Goal: Task Accomplishment & Management: Use online tool/utility

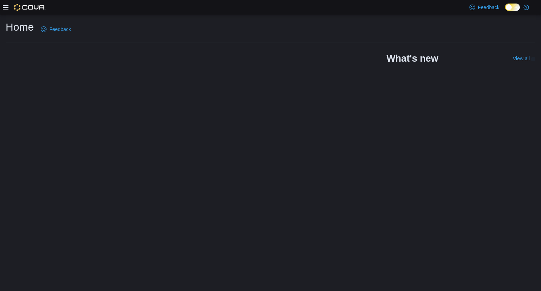
click at [186, 94] on div "Home Feedback What's new View all (opens in a new tab or window)" at bounding box center [270, 152] width 541 height 277
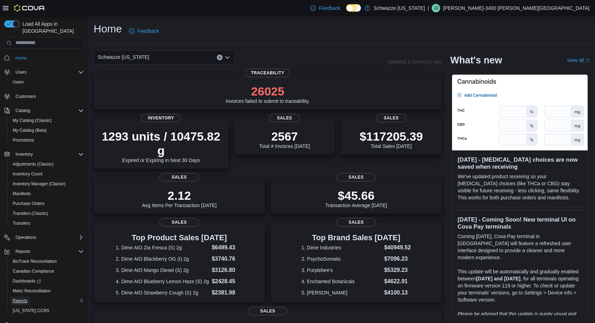
click at [23, 298] on span "Reports" at bounding box center [20, 301] width 15 height 6
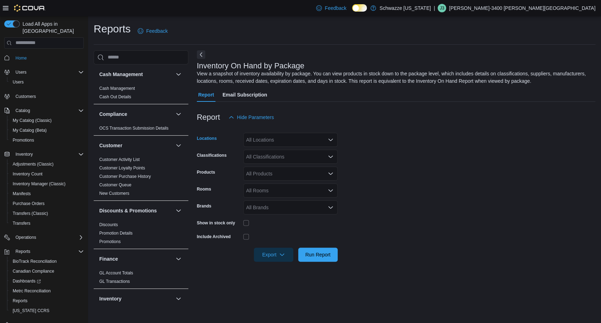
click at [264, 136] on div "All Locations" at bounding box center [290, 140] width 94 height 14
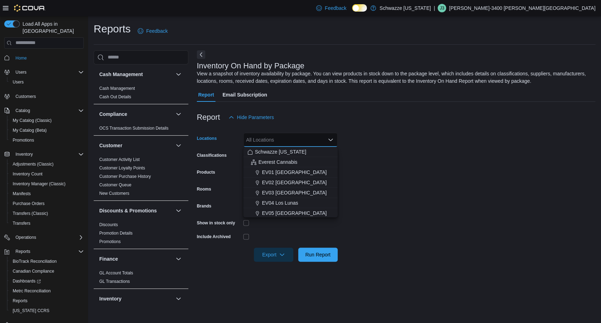
click at [264, 136] on div "All Locations" at bounding box center [290, 140] width 94 height 14
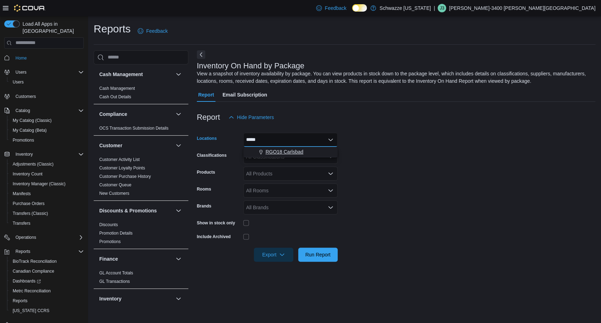
type input "*****"
click at [297, 151] on span "RGO18 Carlsbad" at bounding box center [285, 151] width 38 height 7
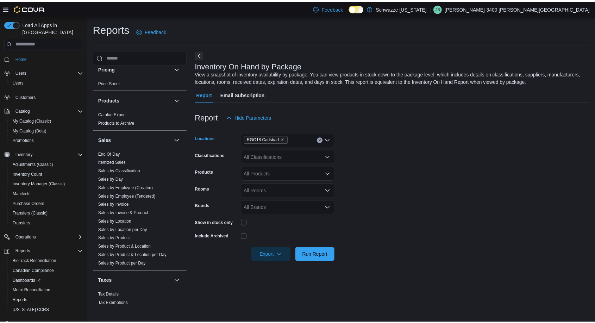
scroll to position [426, 0]
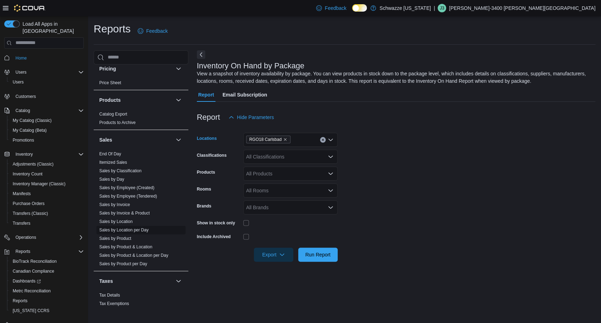
click at [147, 230] on link "Sales by Location per Day" at bounding box center [123, 230] width 49 height 5
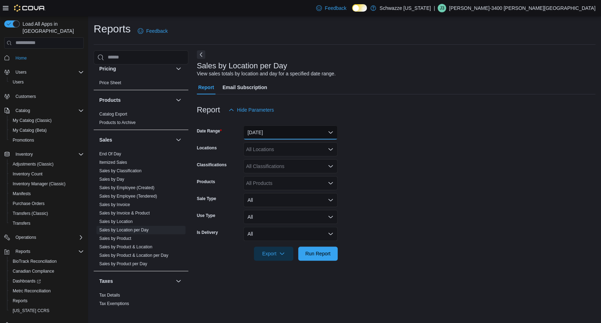
click at [300, 132] on button "[DATE]" at bounding box center [290, 132] width 94 height 14
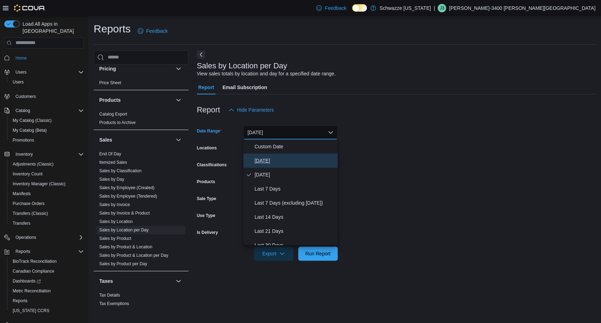
click at [284, 159] on span "[DATE]" at bounding box center [295, 160] width 80 height 8
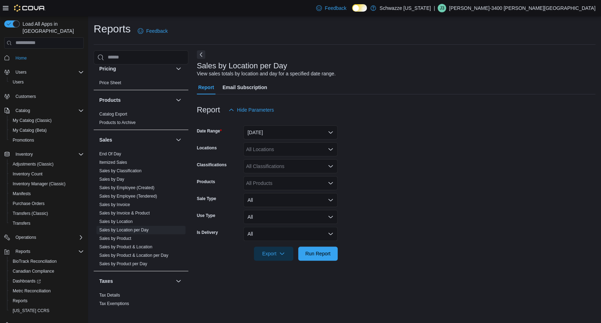
click at [289, 150] on div "All Locations" at bounding box center [290, 149] width 94 height 14
type input "***"
click at [298, 160] on span "RGO18 Carlsbad" at bounding box center [285, 161] width 38 height 7
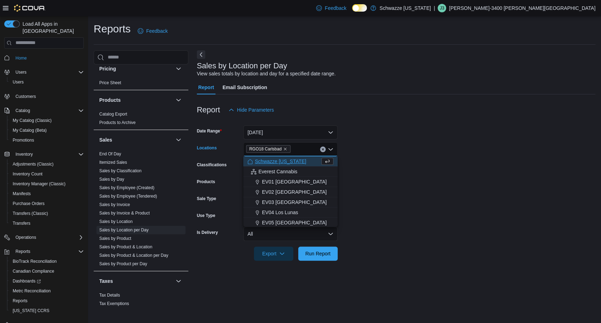
click at [410, 123] on div at bounding box center [396, 121] width 399 height 8
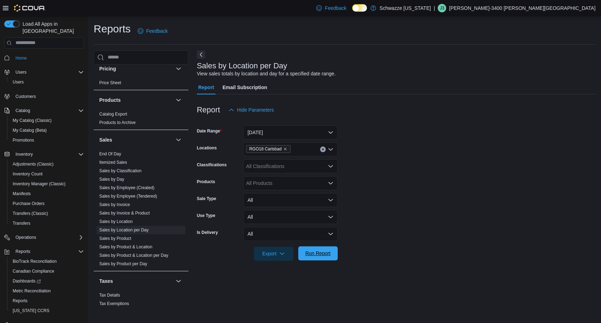
click at [304, 254] on span "Run Report" at bounding box center [318, 253] width 31 height 14
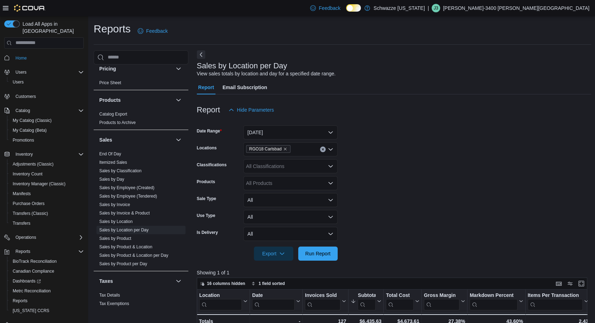
click at [323, 150] on icon "Clear input" at bounding box center [323, 149] width 3 height 3
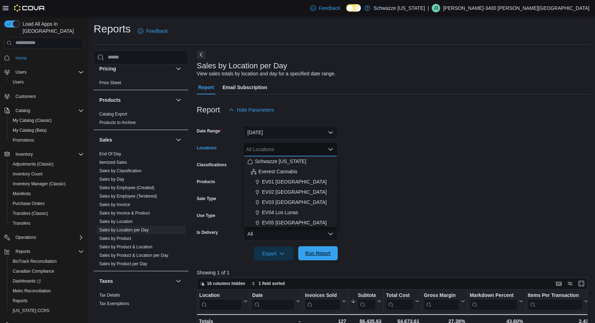
click at [330, 259] on span "Run Report" at bounding box center [318, 253] width 31 height 14
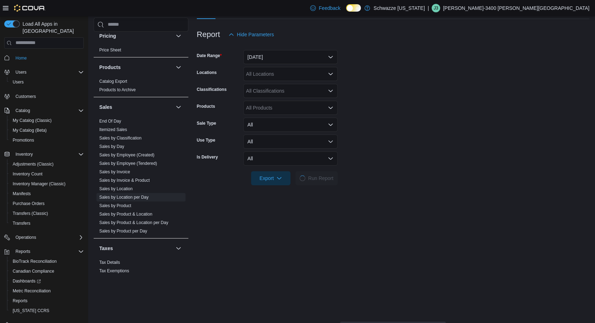
scroll to position [181, 0]
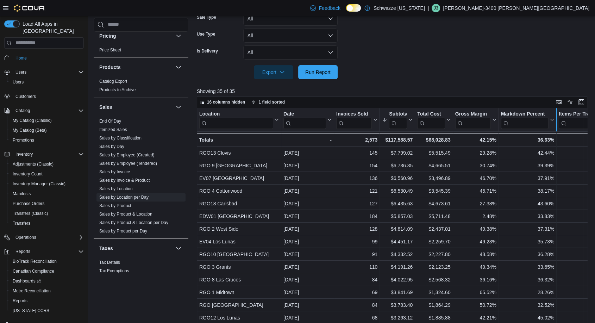
click at [555, 115] on div at bounding box center [557, 119] width 6 height 23
click at [555, 126] on div at bounding box center [557, 119] width 6 height 23
click at [543, 121] on input "search" at bounding box center [525, 122] width 48 height 11
click at [551, 120] on icon at bounding box center [552, 120] width 6 height 4
click at [527, 150] on button "Sort Low-High" at bounding box center [528, 146] width 42 height 8
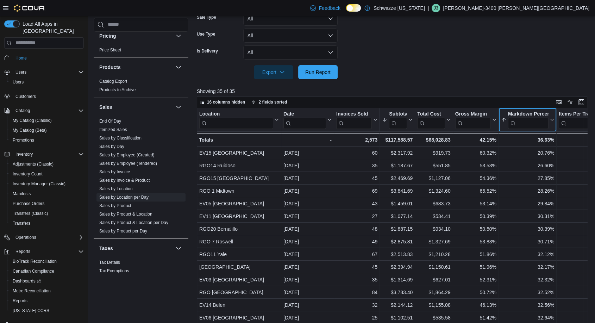
click at [552, 118] on icon at bounding box center [552, 120] width 6 height 4
click at [540, 156] on span "Sort High-Low" at bounding box center [532, 155] width 27 height 6
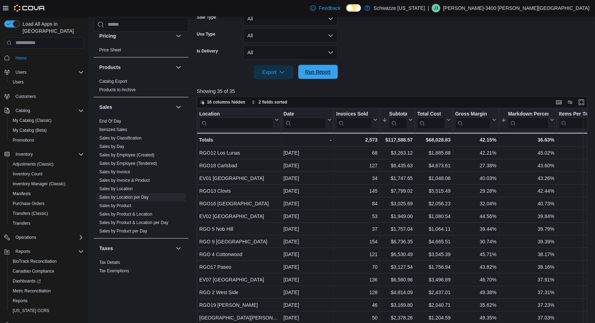
click at [324, 77] on span "Run Report" at bounding box center [318, 72] width 31 height 14
click at [415, 115] on div at bounding box center [415, 119] width 6 height 23
click at [410, 119] on icon at bounding box center [410, 120] width 6 height 4
click at [406, 155] on span "Sort High-Low" at bounding box center [402, 155] width 27 height 6
click at [411, 123] on button "Subtotal" at bounding box center [397, 120] width 31 height 18
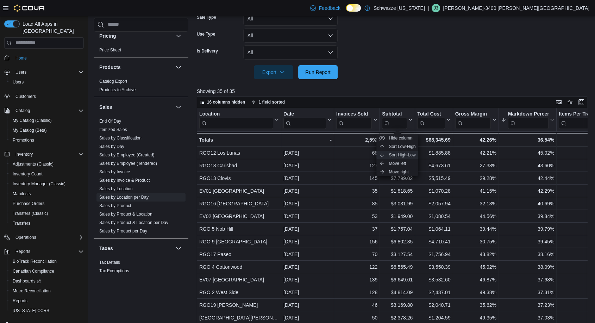
click at [411, 156] on span "Sort High-Low" at bounding box center [402, 155] width 27 height 6
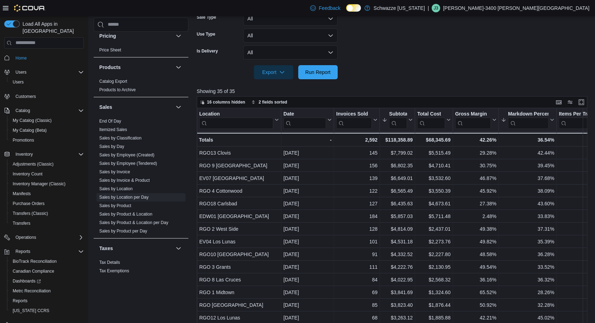
click at [402, 58] on form "Date Range [DATE] Locations All Locations Classifications All Classifications P…" at bounding box center [394, 8] width 395 height 144
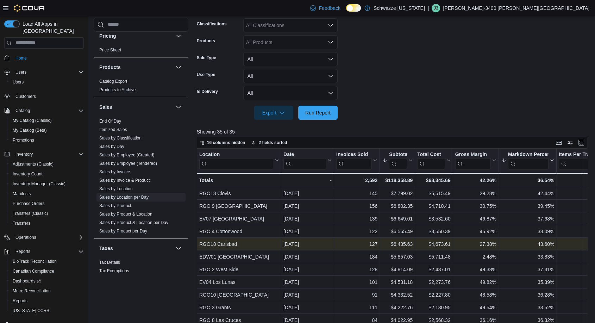
scroll to position [96, 0]
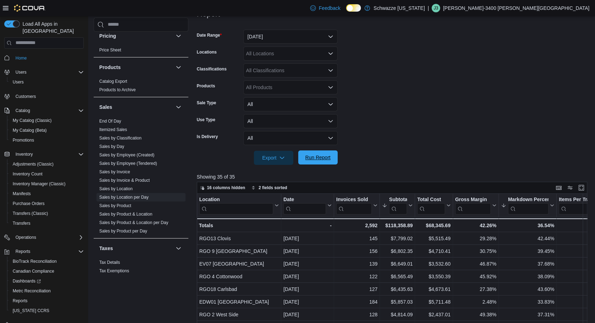
click at [322, 157] on span "Run Report" at bounding box center [317, 157] width 25 height 7
click at [328, 159] on span "Run Report" at bounding box center [317, 157] width 25 height 7
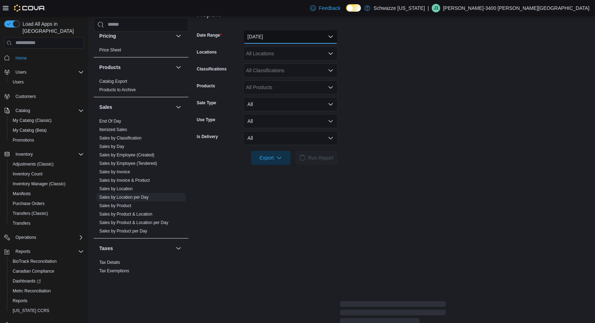
click at [271, 34] on button "[DATE]" at bounding box center [290, 37] width 94 height 14
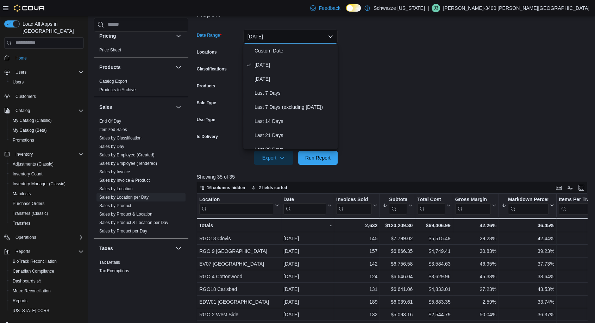
click at [406, 83] on form "Date Range [DATE] Locations All Locations Classifications All Classifications P…" at bounding box center [394, 93] width 395 height 144
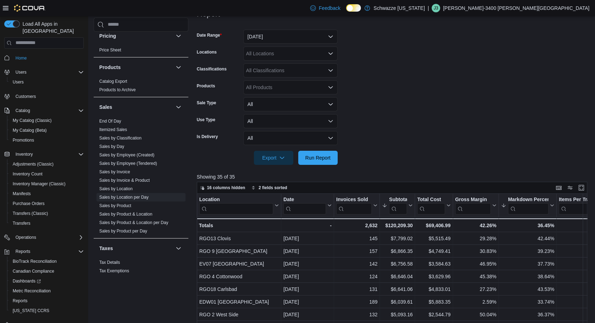
click at [318, 57] on div "All Locations" at bounding box center [290, 53] width 94 height 14
type input "********"
click at [296, 67] on span "RGO18 Carlsbad" at bounding box center [285, 65] width 38 height 7
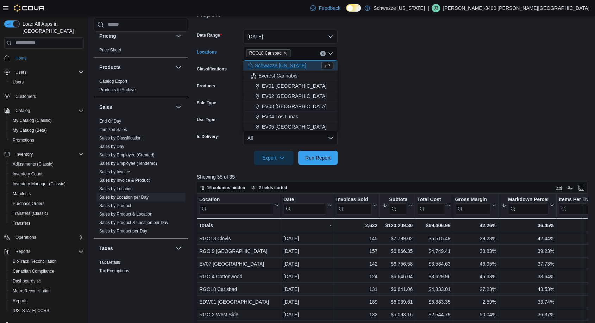
click at [462, 95] on form "Date Range [DATE] Locations RGO18 [GEOGRAPHIC_DATA] Combo box. Selected. RGO18 …" at bounding box center [394, 93] width 395 height 144
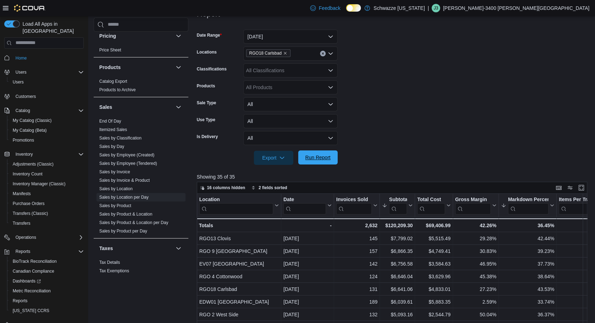
click at [321, 159] on span "Run Report" at bounding box center [317, 157] width 25 height 7
